Goal: Transaction & Acquisition: Purchase product/service

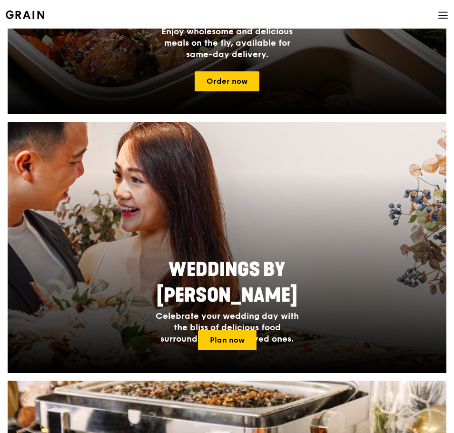
scroll to position [445, 0]
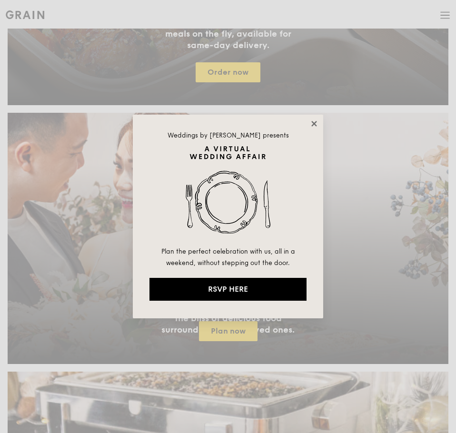
click at [310, 125] on icon at bounding box center [314, 123] width 9 height 9
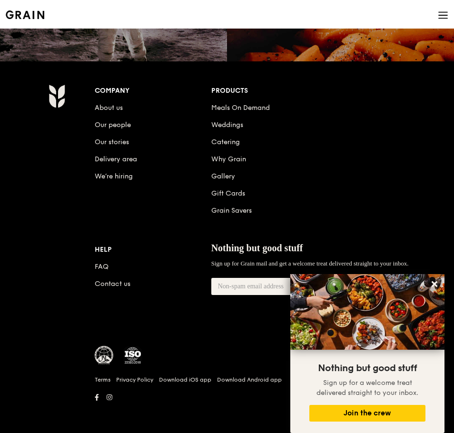
scroll to position [1305, 0]
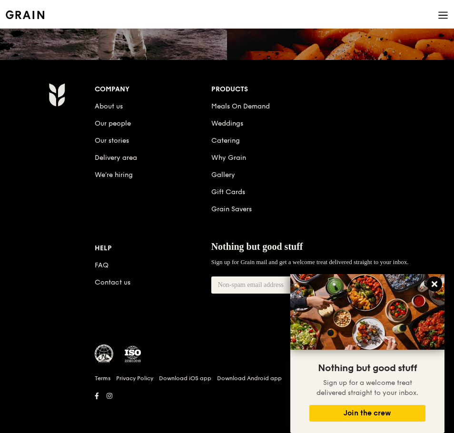
click at [432, 283] on icon at bounding box center [434, 284] width 6 height 6
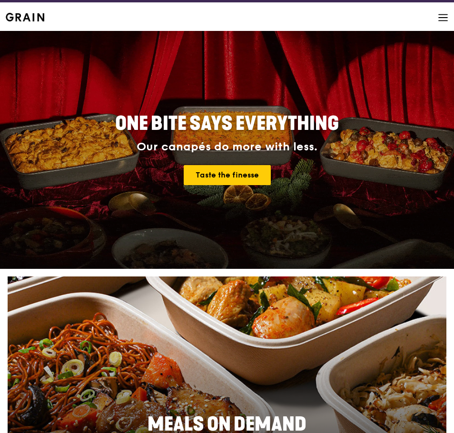
scroll to position [22, 0]
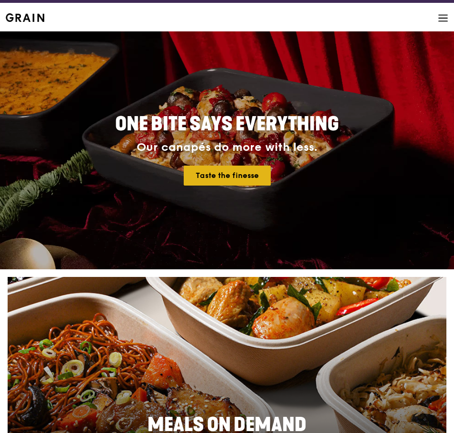
click at [260, 183] on link "Taste the finesse" at bounding box center [227, 176] width 87 height 20
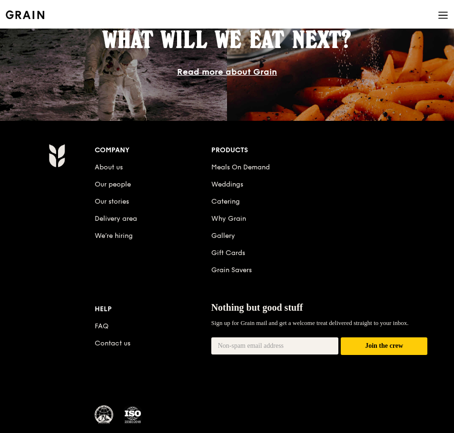
scroll to position [1243, 0]
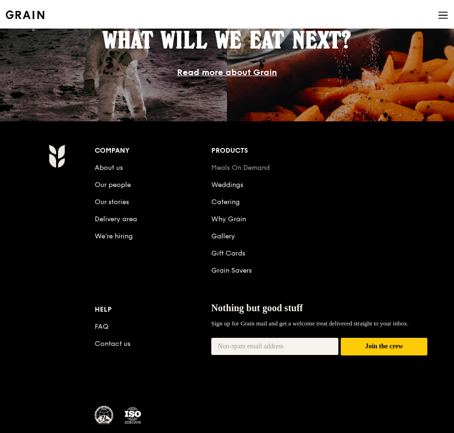
click at [234, 171] on link "Meals On Demand" at bounding box center [240, 168] width 59 height 8
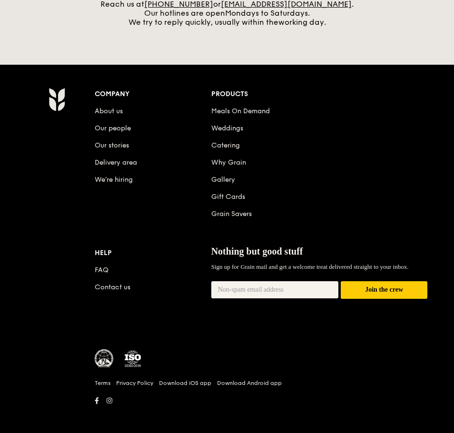
scroll to position [468, 0]
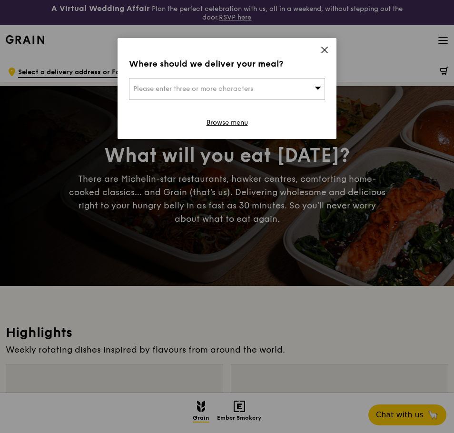
click at [322, 44] on div "Where should we deliver your meal? Please enter three or more characters Browse…" at bounding box center [226, 88] width 219 height 101
click at [324, 51] on icon at bounding box center [325, 50] width 6 height 6
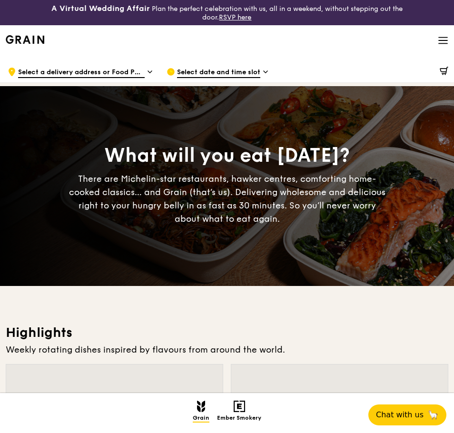
click at [437, 44] on div "Grain logo Meals On Demand Weddings Catering Why Grain Contact us Log in" at bounding box center [227, 41] width 442 height 32
click at [440, 42] on icon at bounding box center [443, 40] width 10 height 10
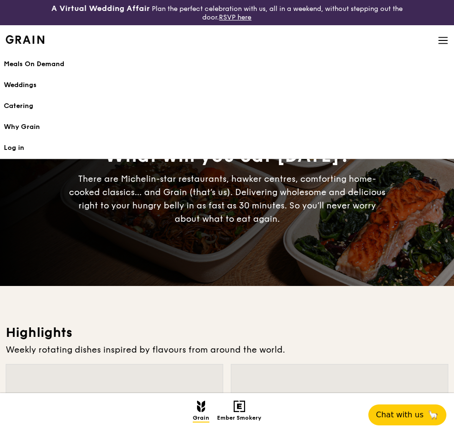
click at [291, 250] on div "What will you eat today? There are Michelin-star restaurants, hawker centres, c…" at bounding box center [227, 186] width 454 height 200
click at [442, 50] on span at bounding box center [443, 41] width 10 height 32
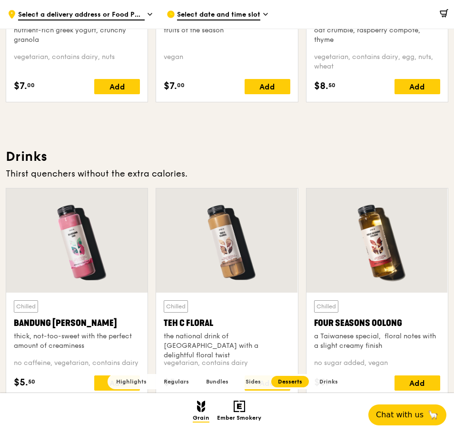
scroll to position [3155, 0]
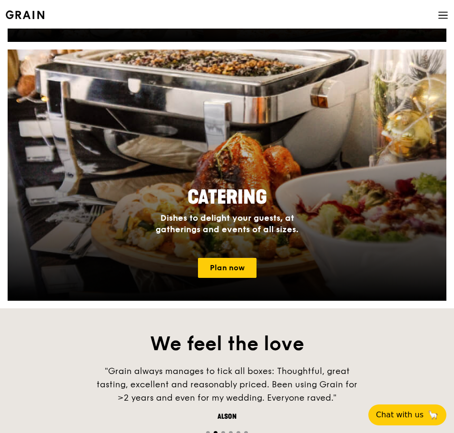
scroll to position [768, 0]
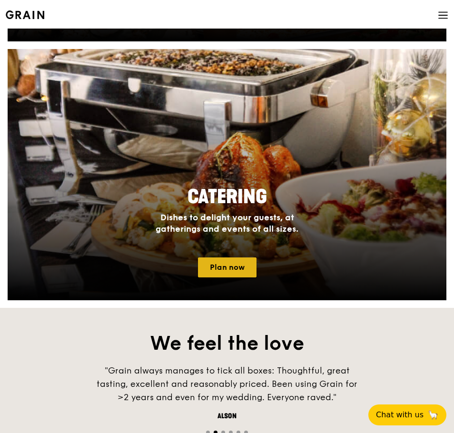
click at [235, 264] on link "Plan now" at bounding box center [227, 267] width 59 height 20
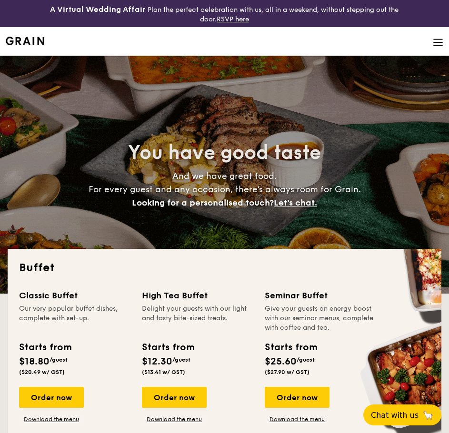
select select
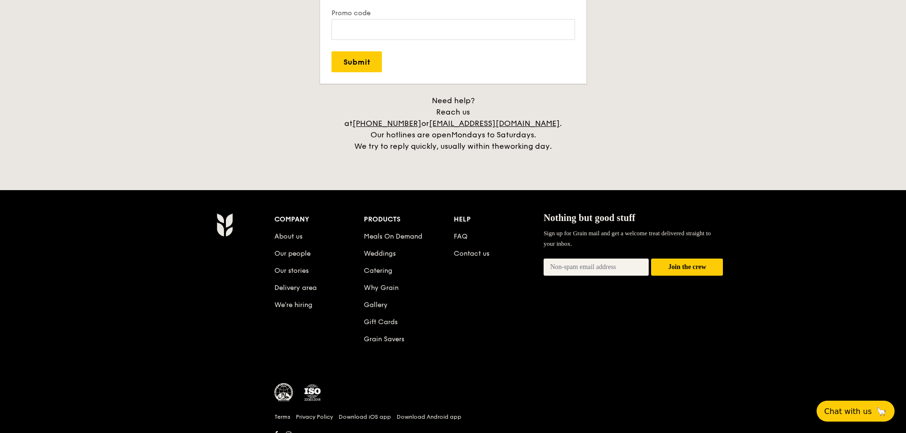
scroll to position [1945, 0]
click at [403, 233] on link "Meals On Demand" at bounding box center [393, 237] width 59 height 8
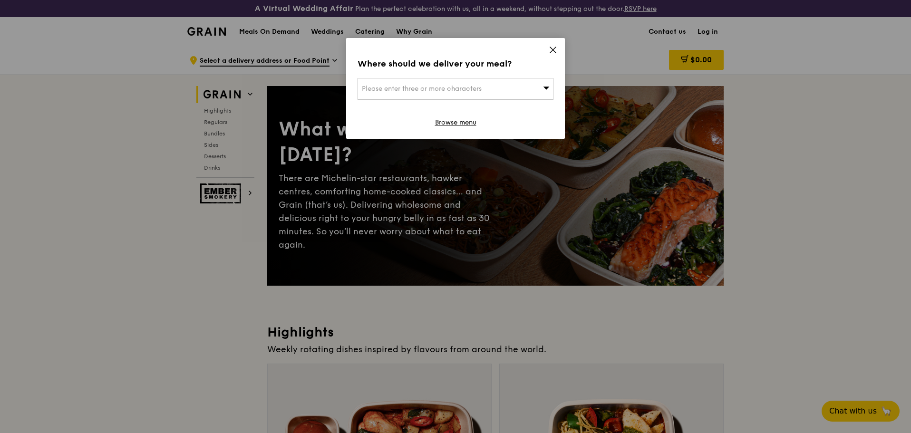
click at [550, 51] on icon at bounding box center [553, 50] width 9 height 9
